Goal: Transaction & Acquisition: Purchase product/service

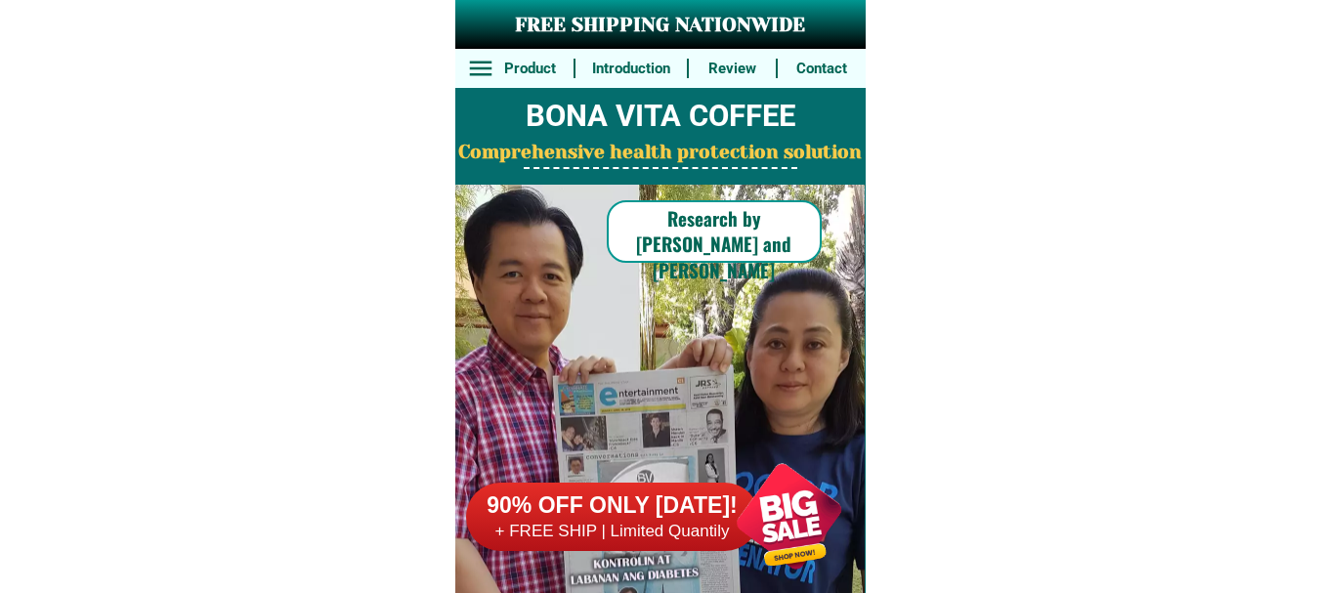
click at [609, 542] on div at bounding box center [612, 517] width 293 height 68
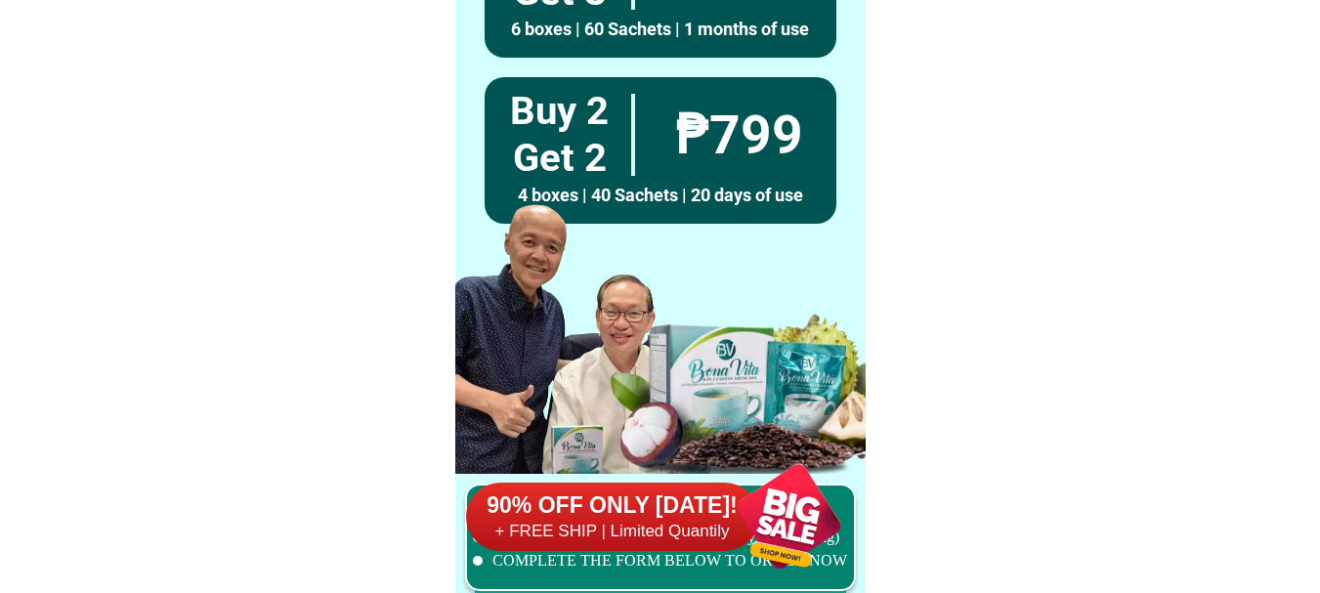
scroll to position [15187, 0]
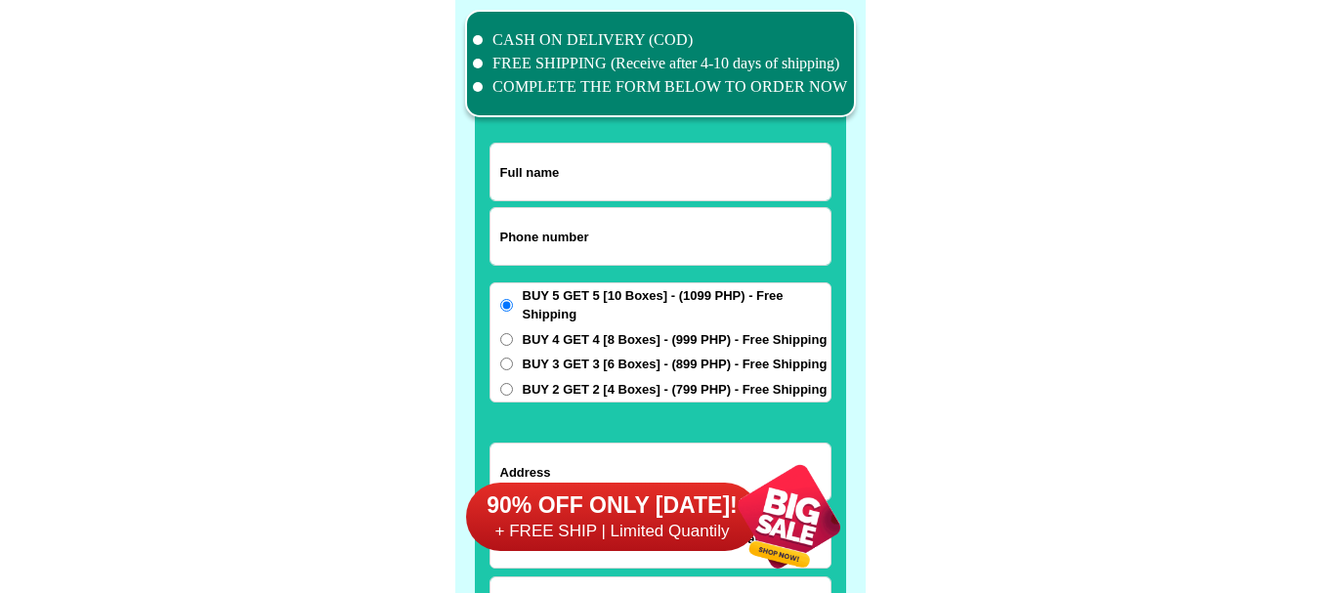
click at [587, 220] on input "Input phone_number" at bounding box center [660, 236] width 340 height 57
paste input "09498830175"
type input "09498830175"
click at [686, 138] on div at bounding box center [660, 370] width 371 height 687
paste input "[PERSON_NAME]"
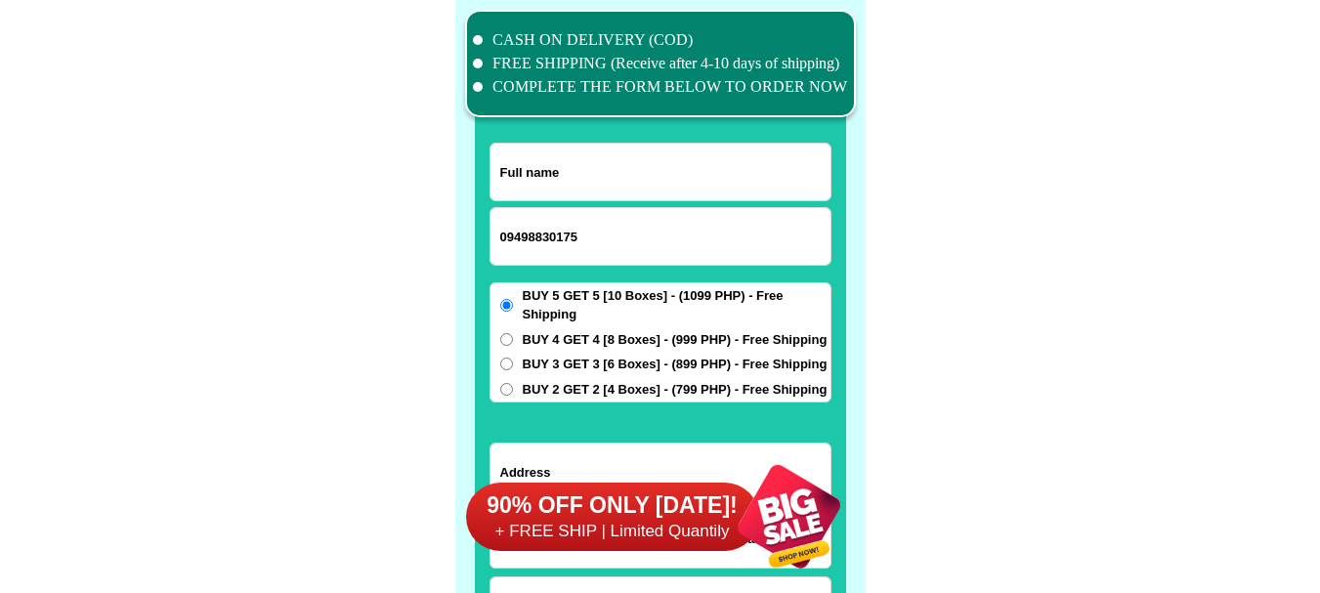
click at [686, 165] on input "Input full_name" at bounding box center [660, 172] width 340 height 57
type input "[PERSON_NAME]"
click at [634, 248] on input "09498830175" at bounding box center [660, 236] width 340 height 57
click at [571, 390] on span "BUY 2 GET 2 [4 Boxes] - (799 PHP) - Free Shipping" at bounding box center [675, 390] width 305 height 20
click at [513, 390] on input "BUY 2 GET 2 [4 Boxes] - (799 PHP) - Free Shipping" at bounding box center [506, 389] width 13 height 13
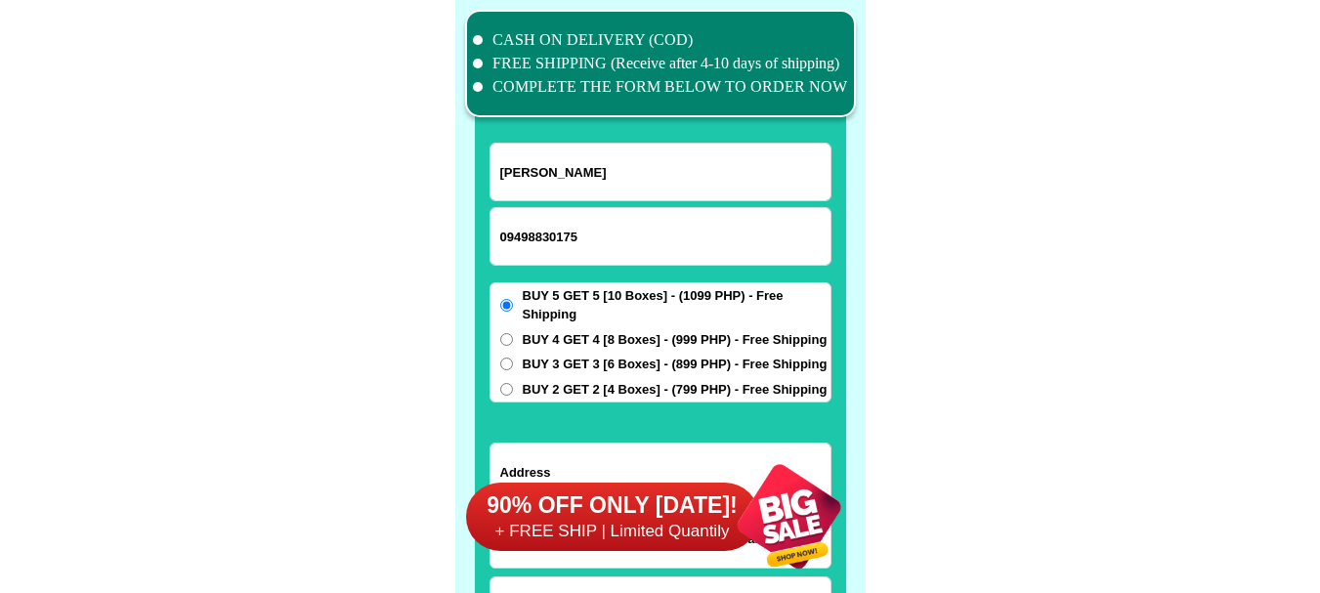
radio input "true"
click at [600, 462] on div "90% OFF ONLY [DATE]! + FREE SHIP | Limited Quantily" at bounding box center [666, 516] width 400 height 153
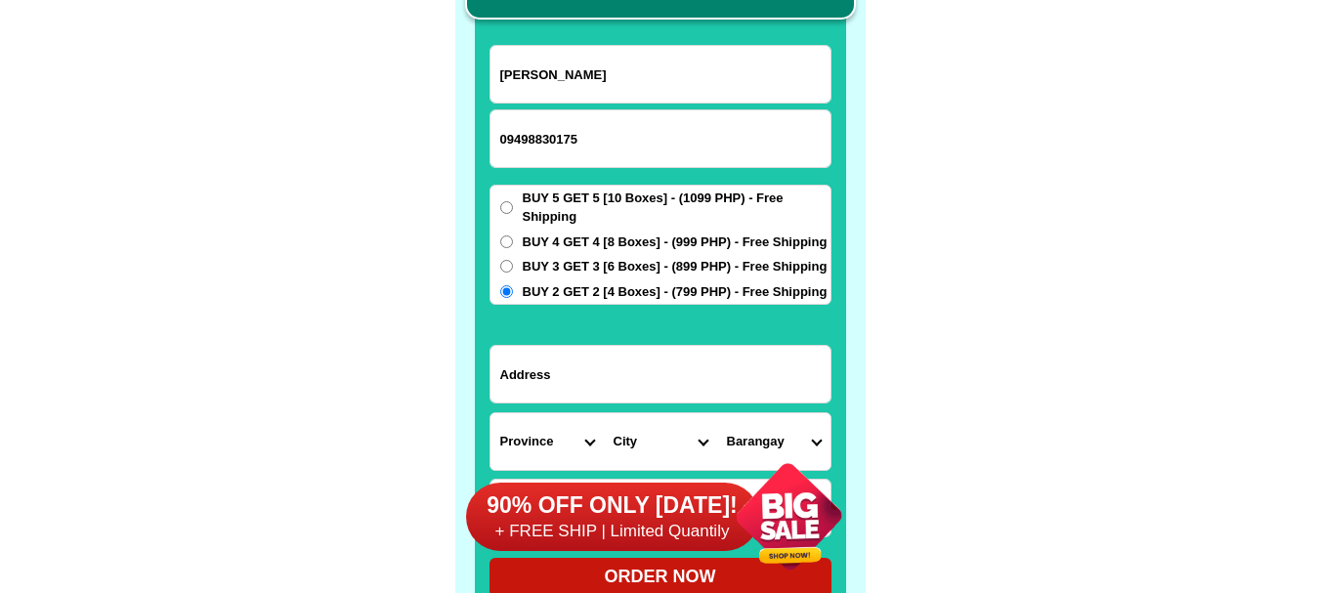
click at [601, 352] on input "Input address" at bounding box center [660, 374] width 340 height 57
paste input "47 production st gsis village project 8 barangay [GEOGRAPHIC_DATA] [GEOGRAPHIC_…"
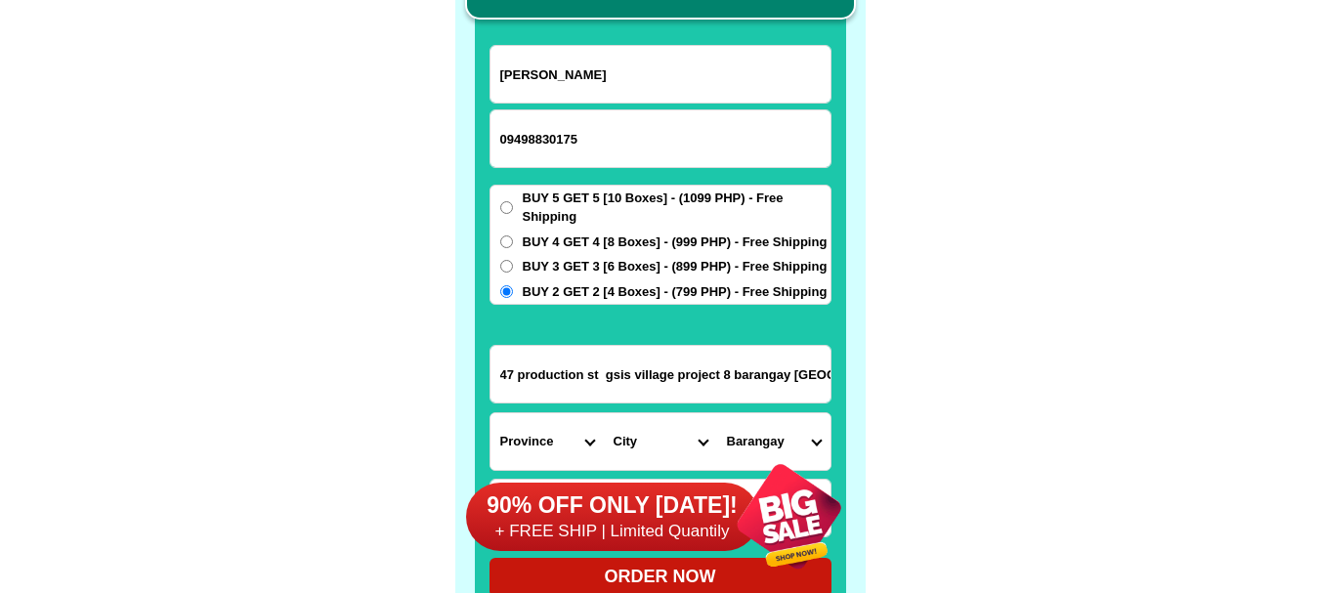
scroll to position [0, 231]
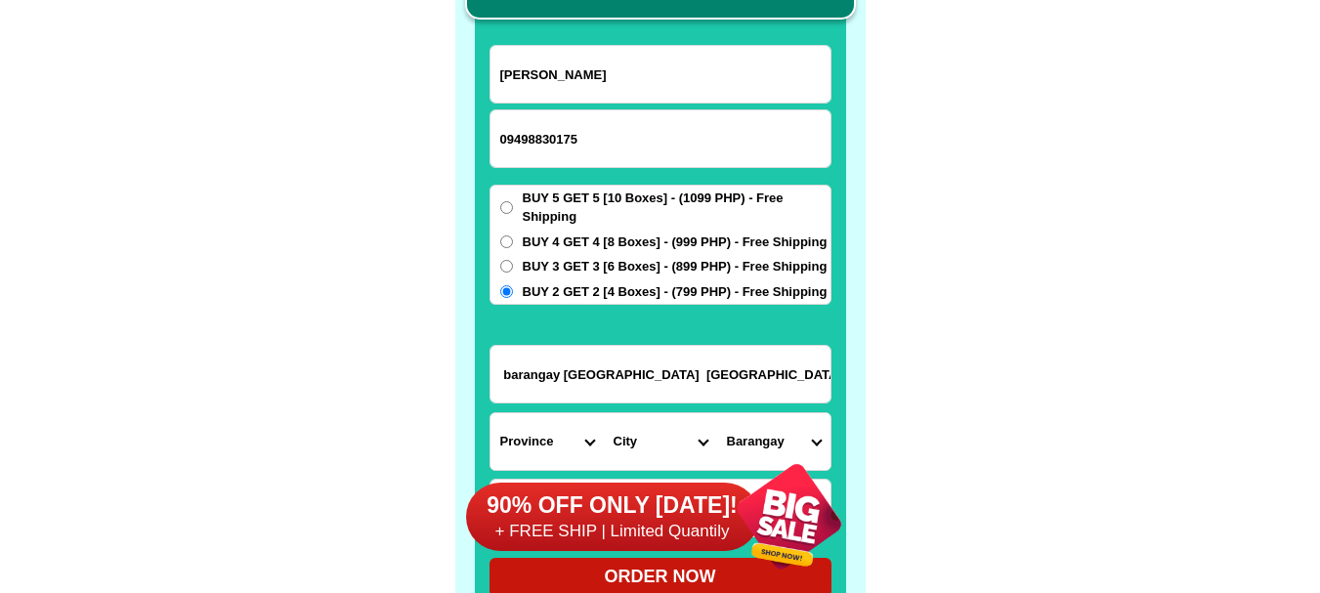
type input "47 production st gsis village project 8 barangay [GEOGRAPHIC_DATA] [GEOGRAPHIC_…"
click at [513, 432] on select "Province [GEOGRAPHIC_DATA] [GEOGRAPHIC_DATA] [GEOGRAPHIC_DATA] [GEOGRAPHIC_DATA…" at bounding box center [546, 441] width 113 height 57
select select "63_219"
click at [668, 439] on select "City" at bounding box center [660, 441] width 113 height 57
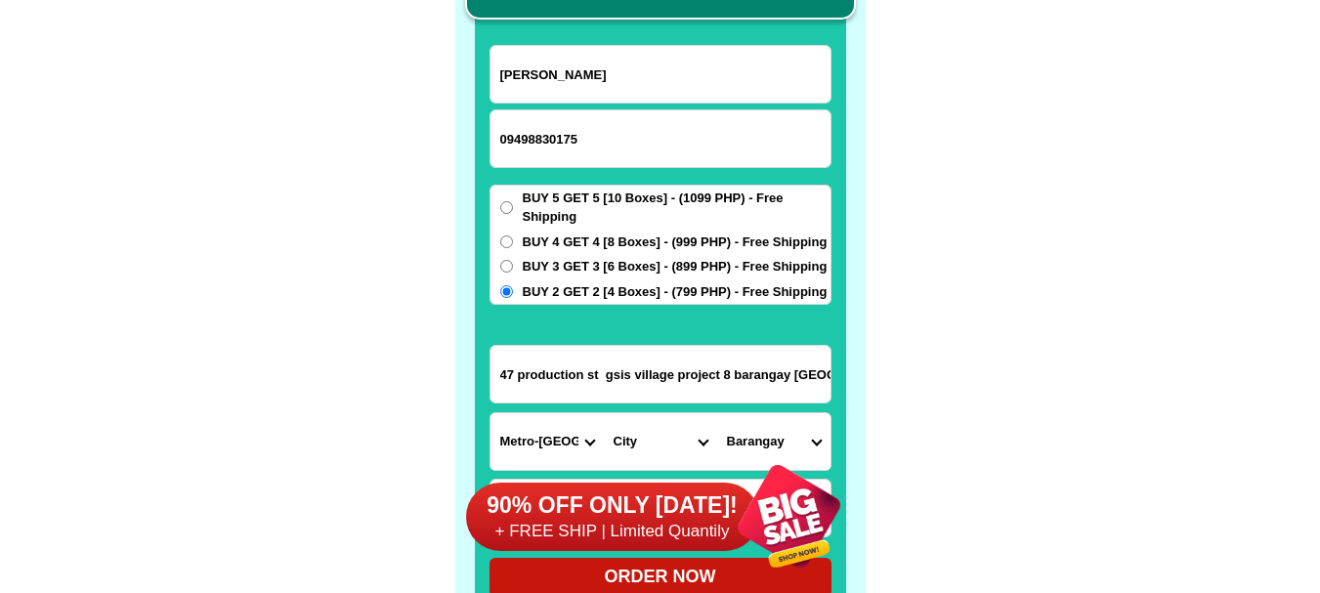
select select "63_2194070"
click at [668, 439] on select "City [GEOGRAPHIC_DATA] [GEOGRAPHIC_DATA] [GEOGRAPHIC_DATA] [GEOGRAPHIC_DATA]-ci…" at bounding box center [660, 441] width 113 height 57
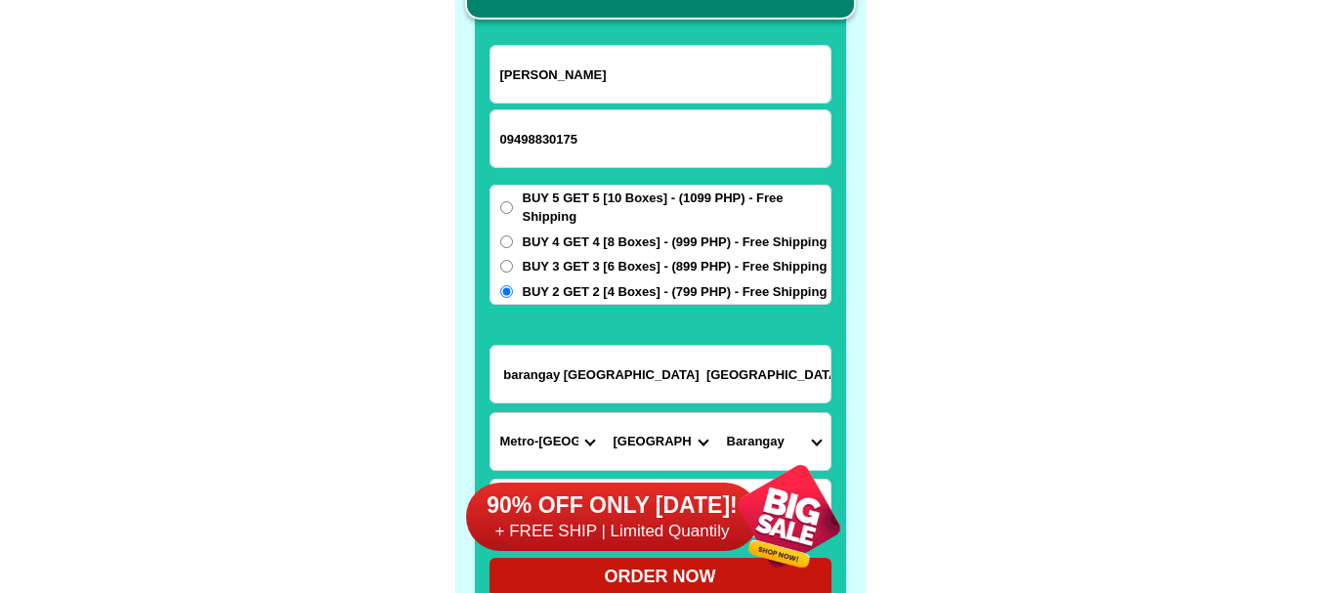
drag, startPoint x: 766, startPoint y: 375, endPoint x: 963, endPoint y: 404, distance: 199.5
click at [783, 435] on select "Barangay [PERSON_NAME] [PERSON_NAME] [PERSON_NAME] Bagbag Bago bantay Bagong li…" at bounding box center [773, 441] width 113 height 57
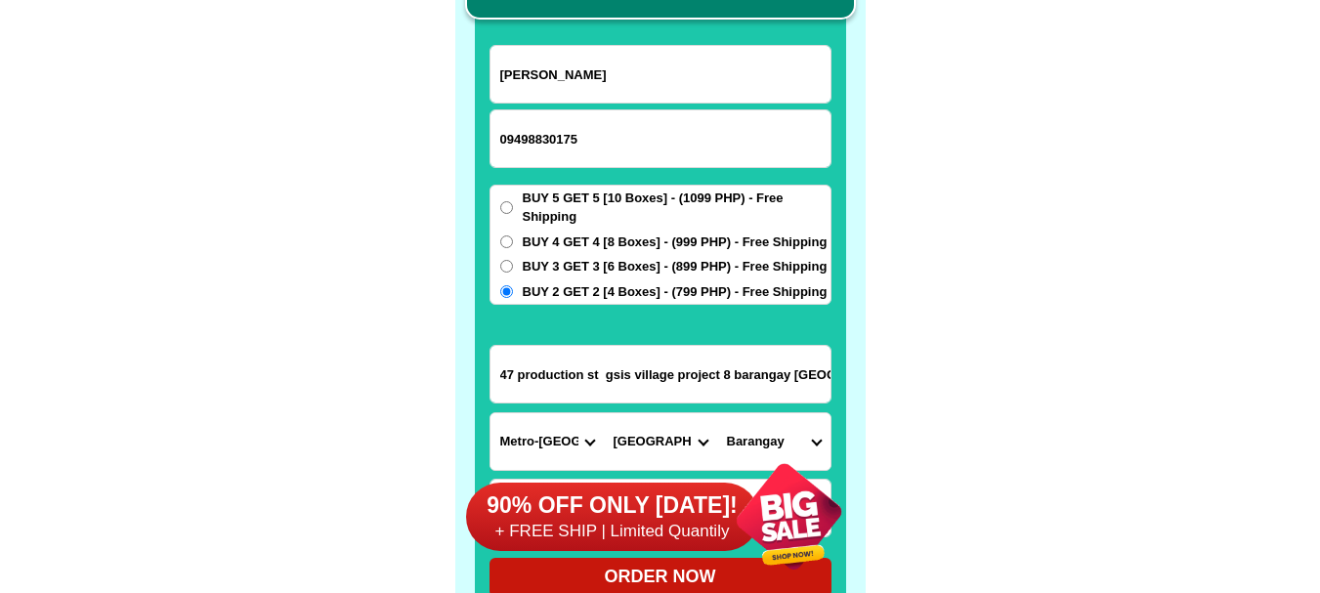
select select "63_21940708824"
click at [717, 413] on select "Barangay [PERSON_NAME] [PERSON_NAME] [PERSON_NAME] Bagbag Bago bantay Bagong li…" at bounding box center [773, 441] width 113 height 57
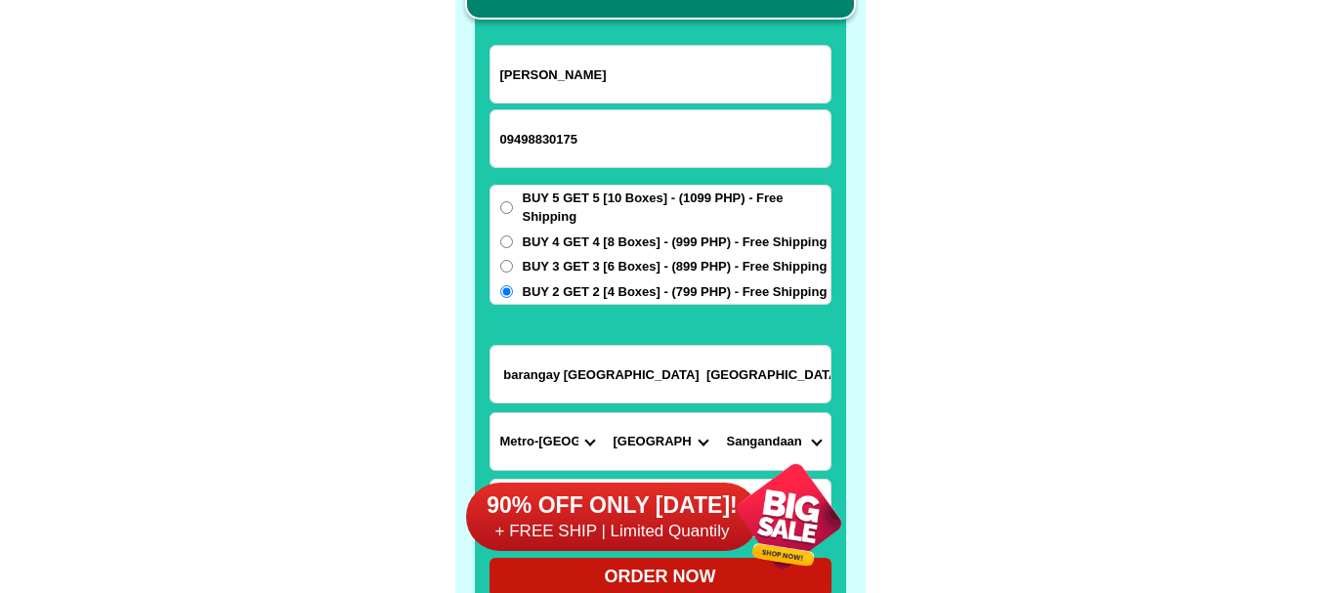
drag, startPoint x: 731, startPoint y: 383, endPoint x: 884, endPoint y: 363, distance: 154.6
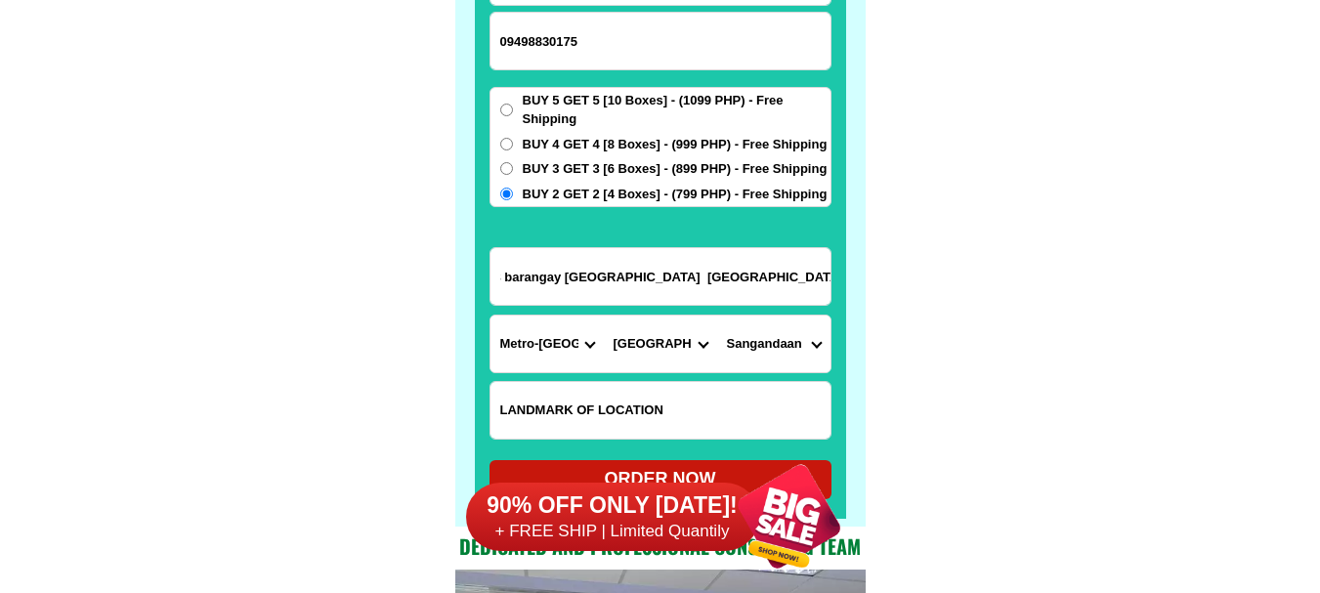
scroll to position [15480, 0]
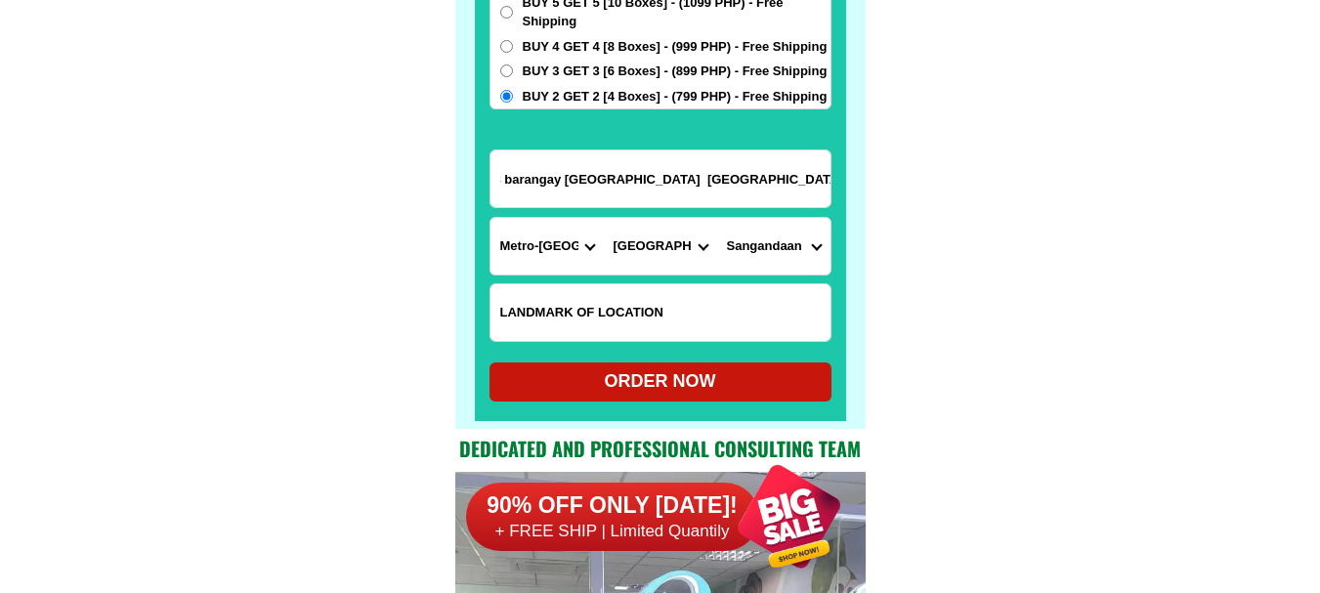
click at [645, 371] on div "ORDER NOW" at bounding box center [660, 381] width 342 height 26
type input "09498830175"
radio input "true"
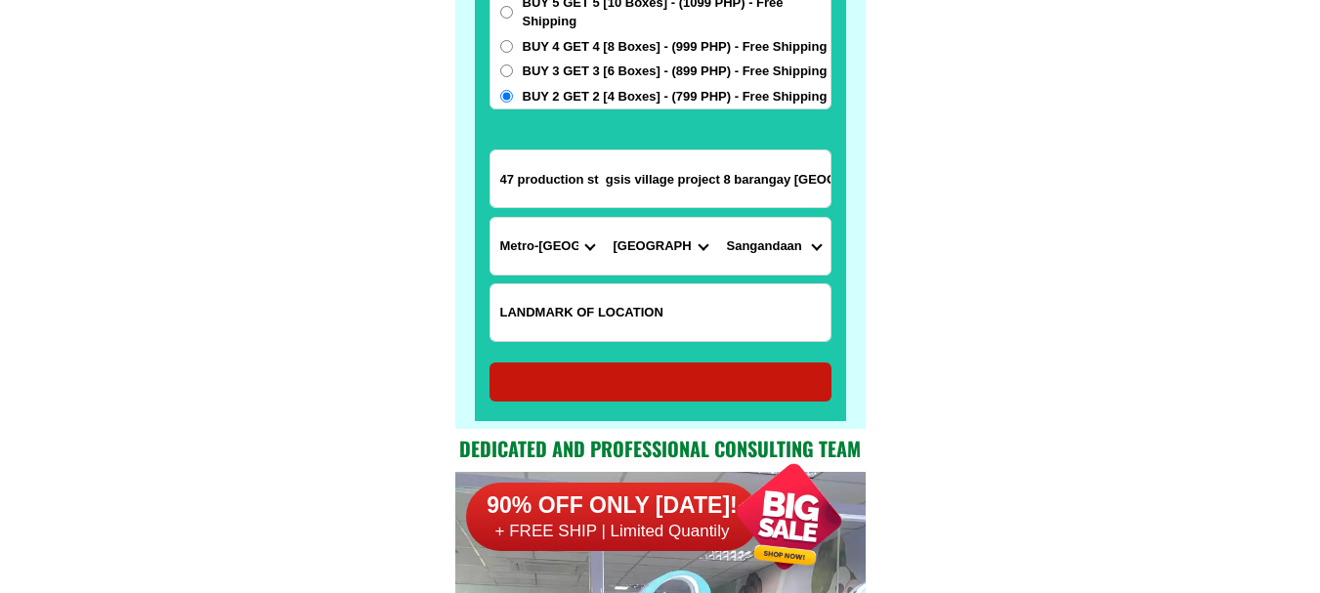
radio input "true"
